Goal: Transaction & Acquisition: Purchase product/service

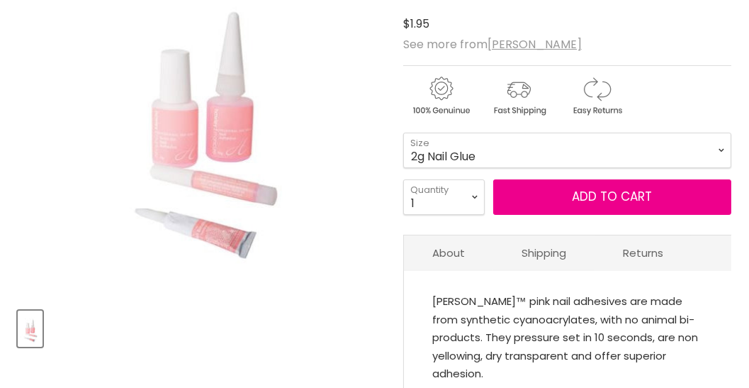
scroll to position [283, 0]
click at [723, 149] on select "2g Nail Glue 5g Brush On Glue 10g Nail Glue 3g Bonding Gel" at bounding box center [567, 149] width 328 height 35
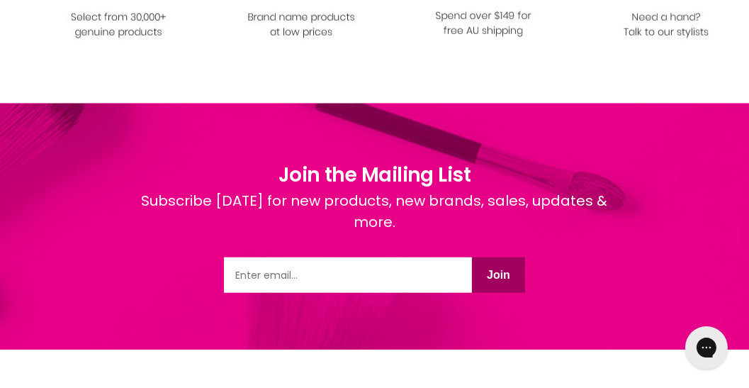
scroll to position [2502, 0]
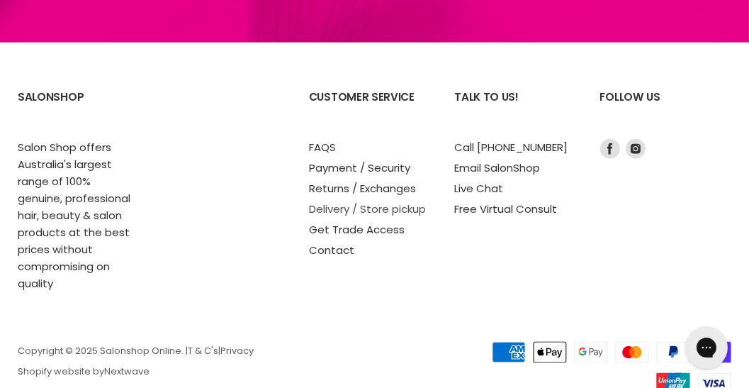
click at [335, 201] on link "Delivery / Store pickup" at bounding box center [367, 208] width 117 height 15
